Goal: Browse casually

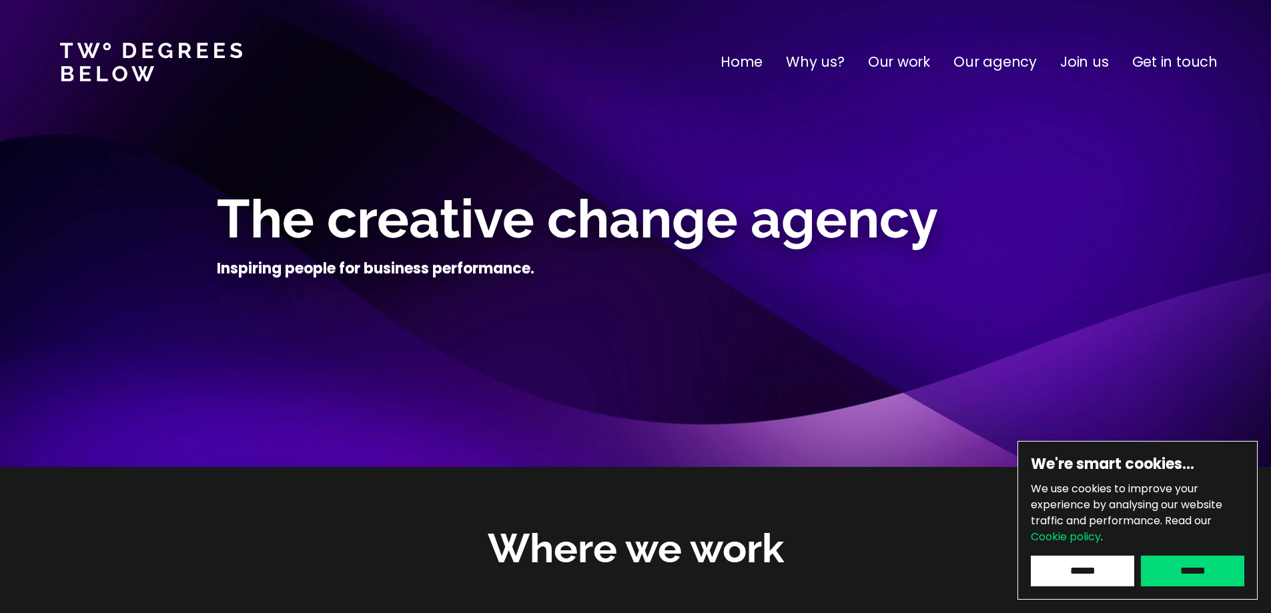
click at [1111, 582] on input "******" at bounding box center [1082, 571] width 103 height 31
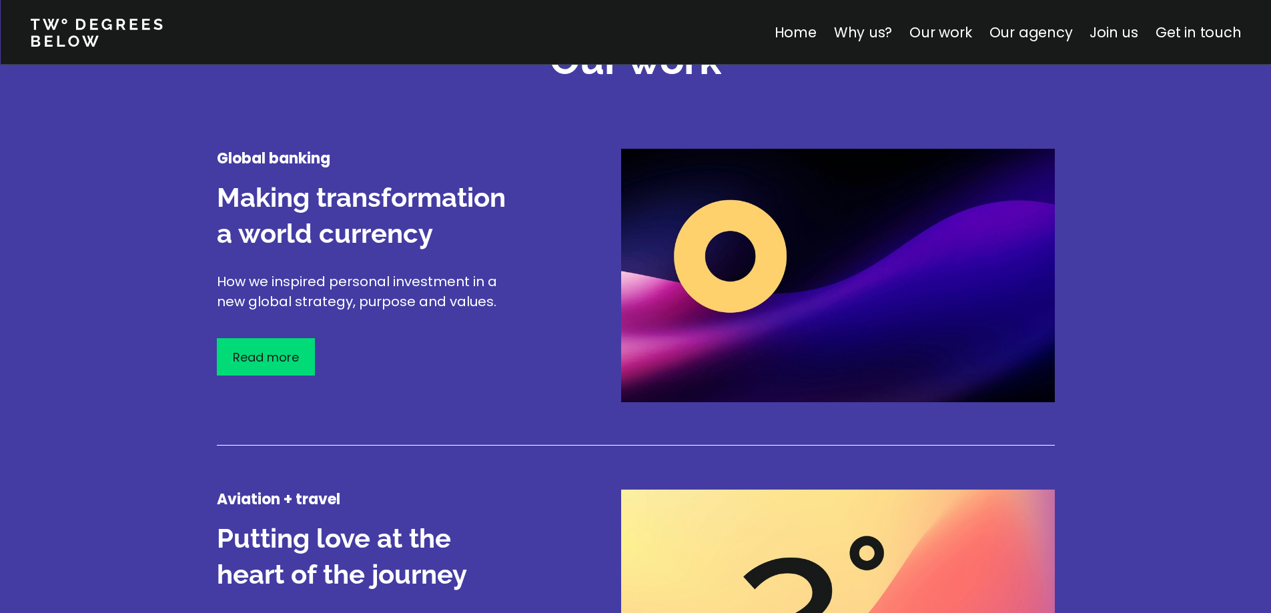
scroll to position [1658, 0]
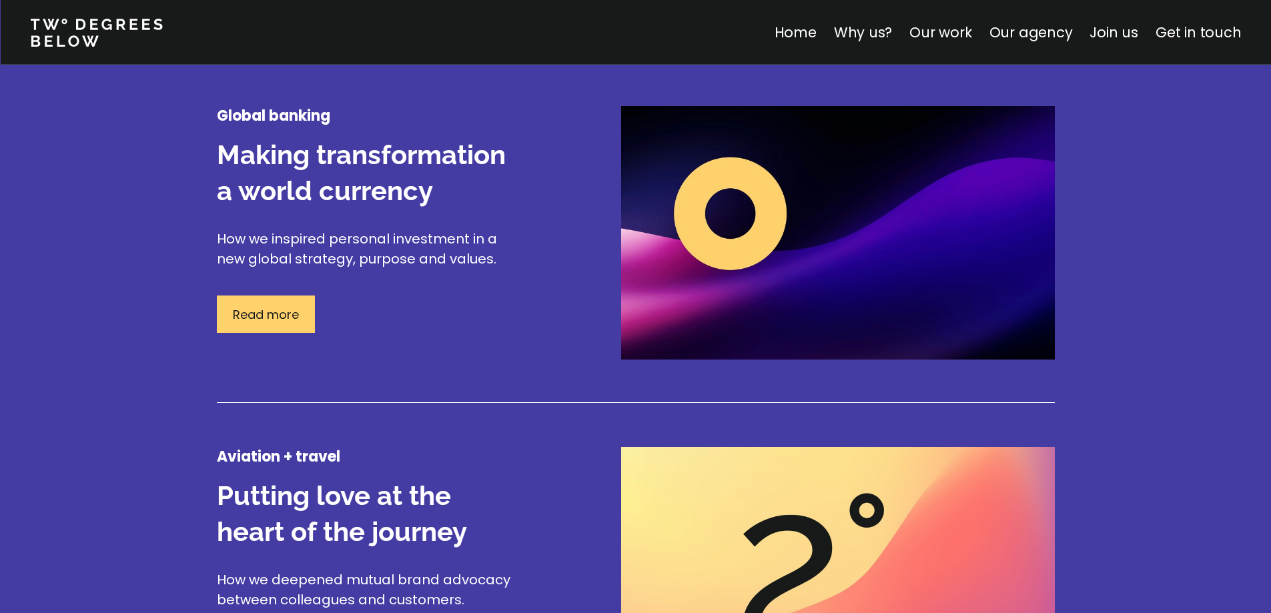
click at [235, 318] on p "Read more" at bounding box center [266, 314] width 66 height 18
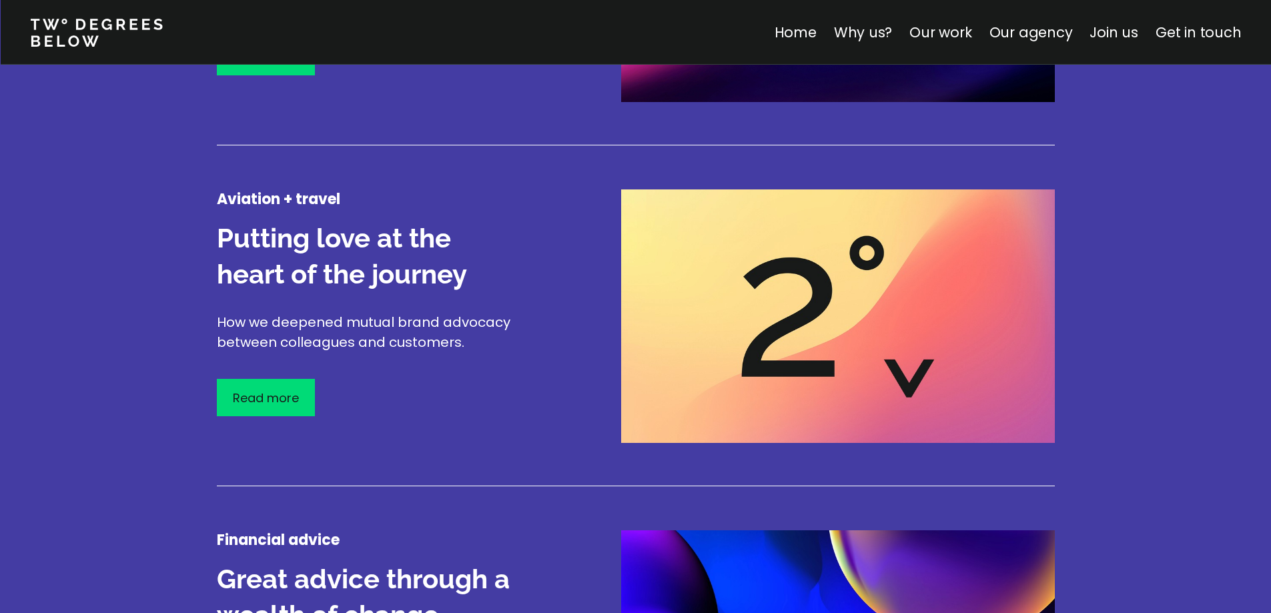
scroll to position [1937, 0]
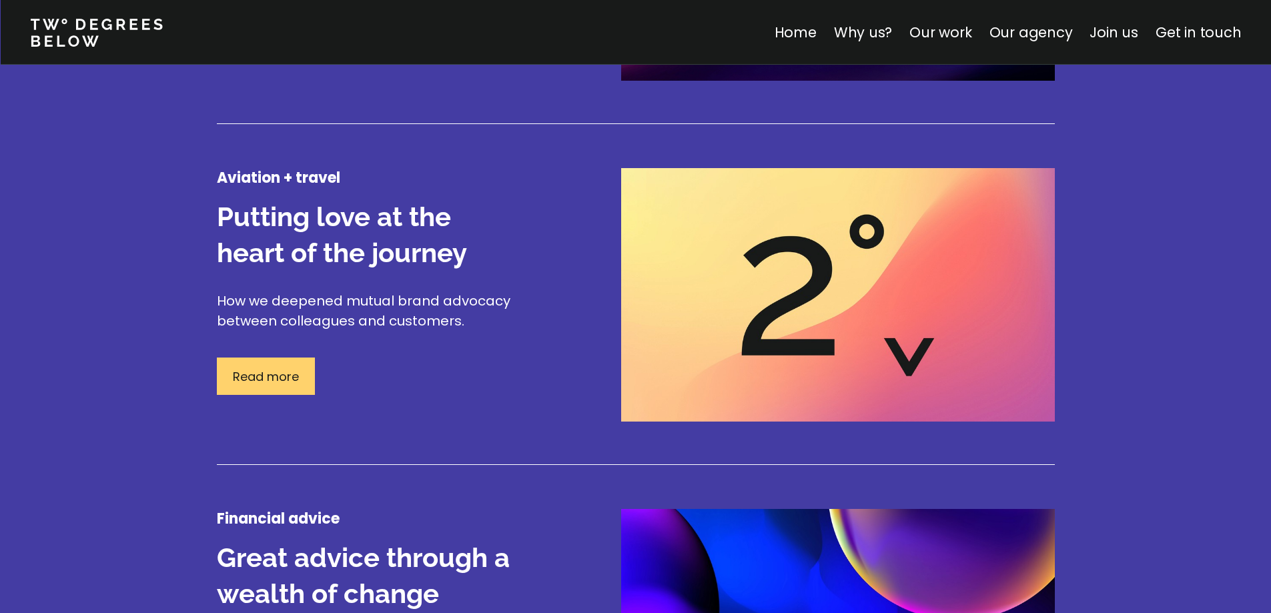
click at [286, 369] on p "Read more" at bounding box center [266, 377] width 66 height 18
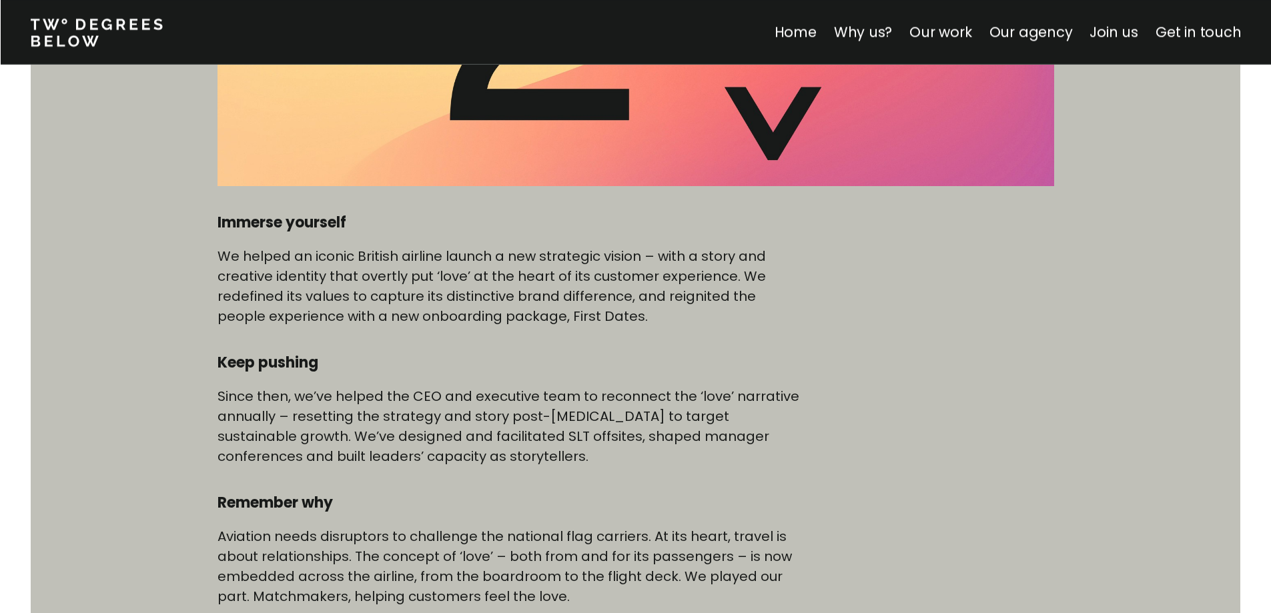
scroll to position [816, 0]
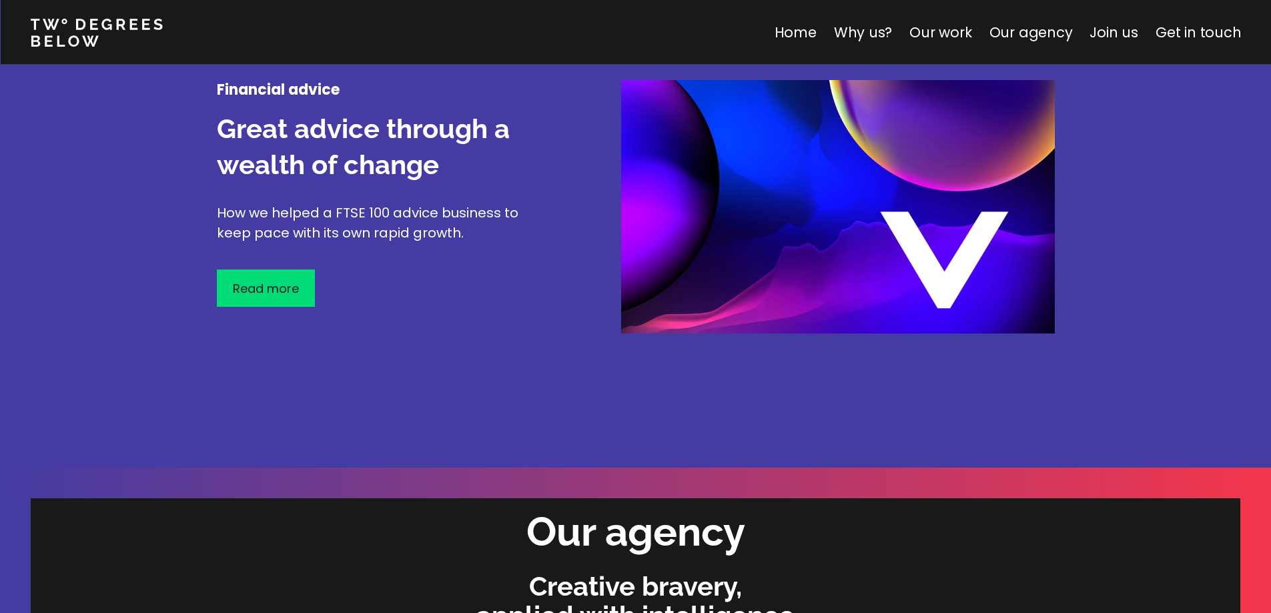
scroll to position [1802, 0]
